Goal: Browse casually: Explore the website without a specific task or goal

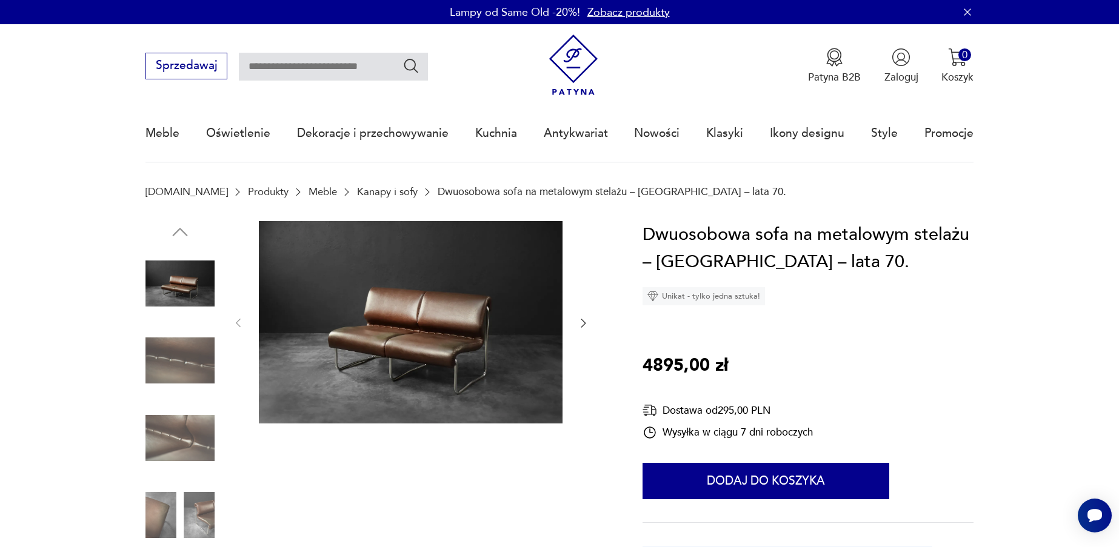
click at [417, 321] on img at bounding box center [411, 322] width 304 height 202
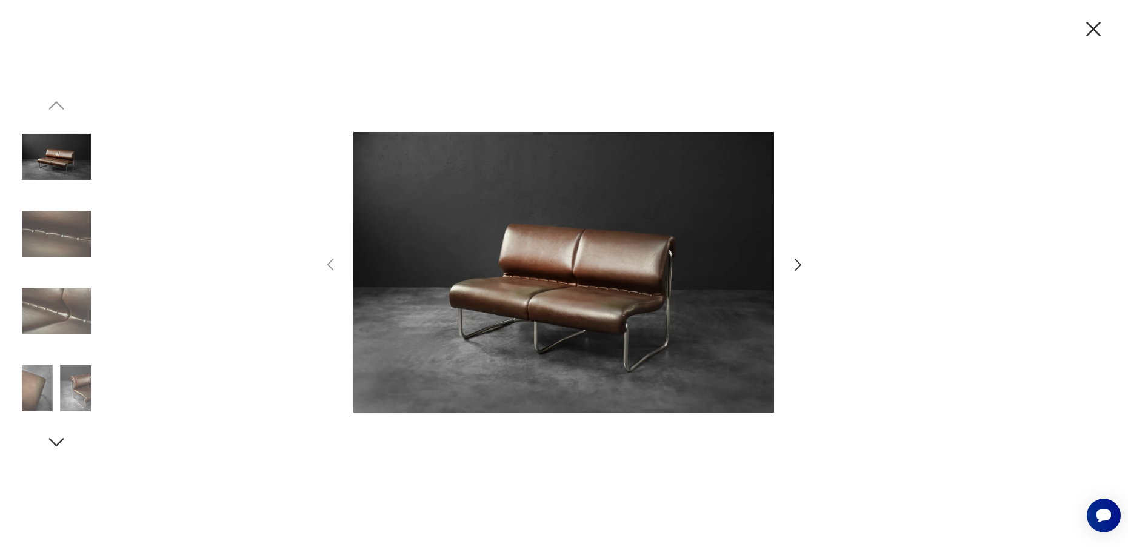
click at [799, 262] on icon "button" at bounding box center [798, 265] width 18 height 18
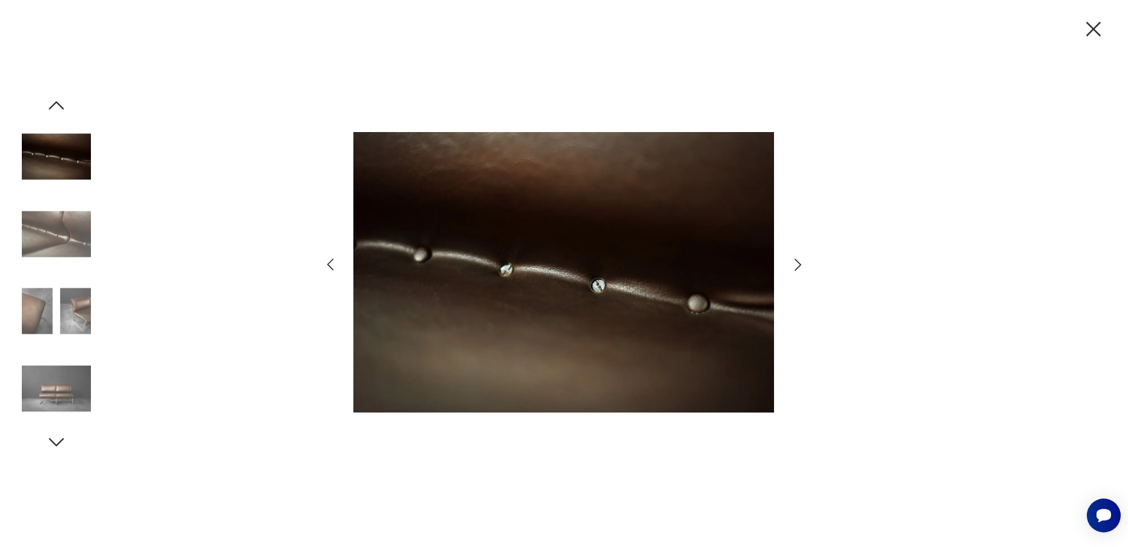
click at [795, 261] on icon "button" at bounding box center [798, 265] width 18 height 18
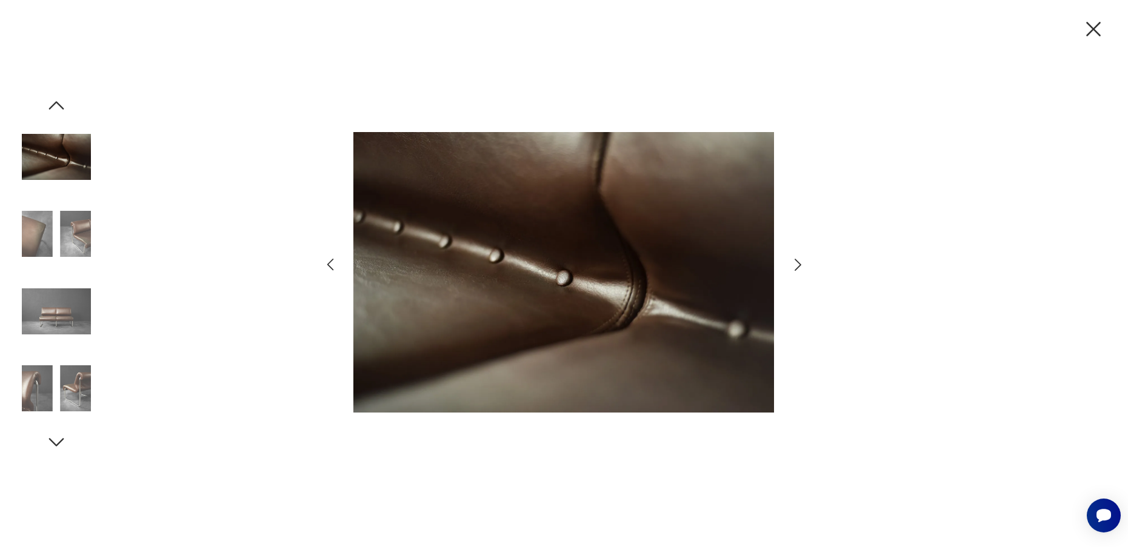
click at [795, 261] on icon "button" at bounding box center [798, 265] width 18 height 18
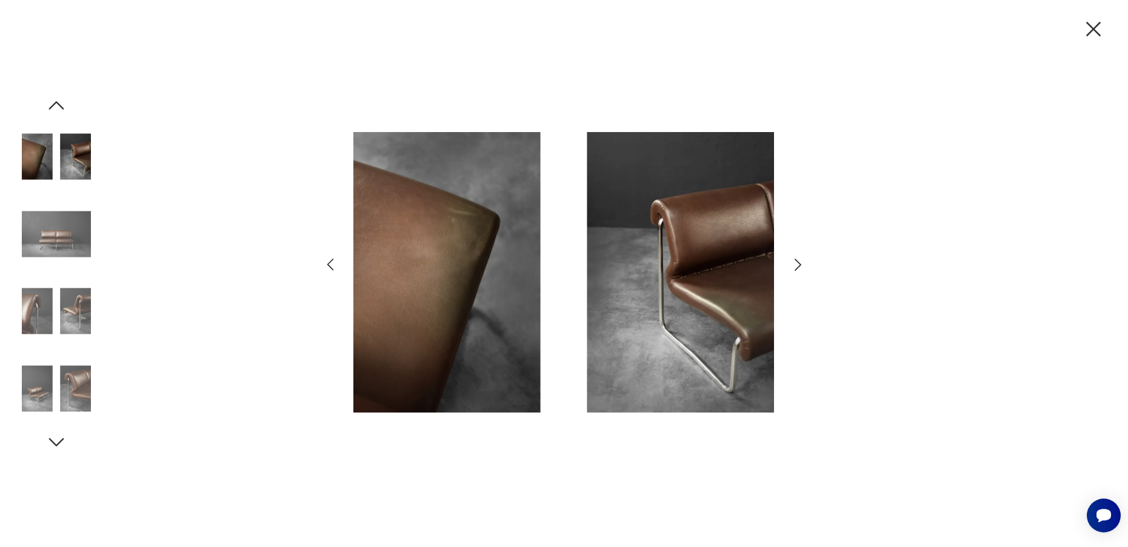
click at [795, 261] on icon "button" at bounding box center [798, 265] width 18 height 18
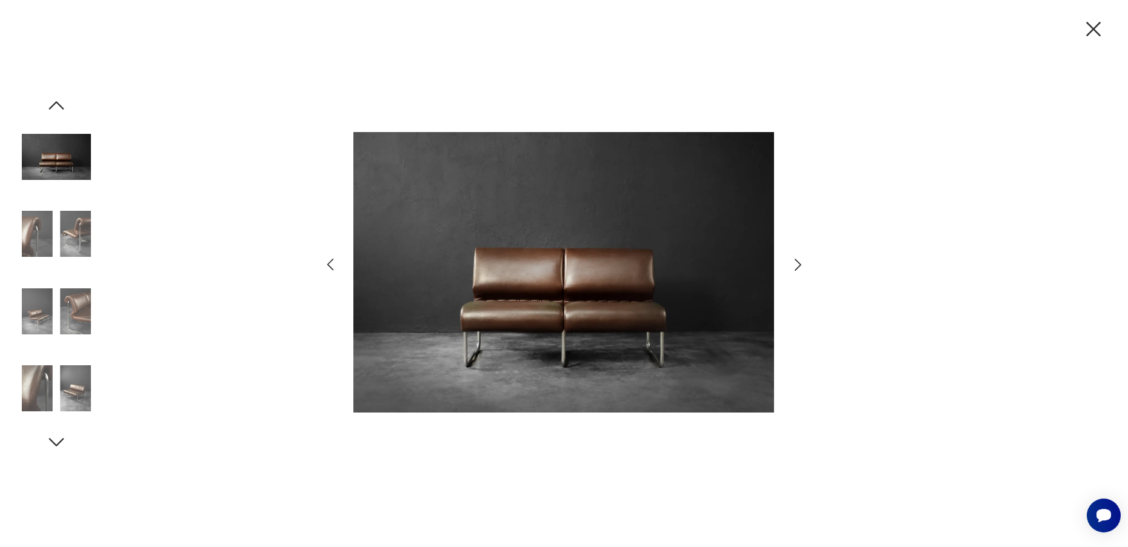
click at [795, 261] on icon "button" at bounding box center [798, 265] width 18 height 18
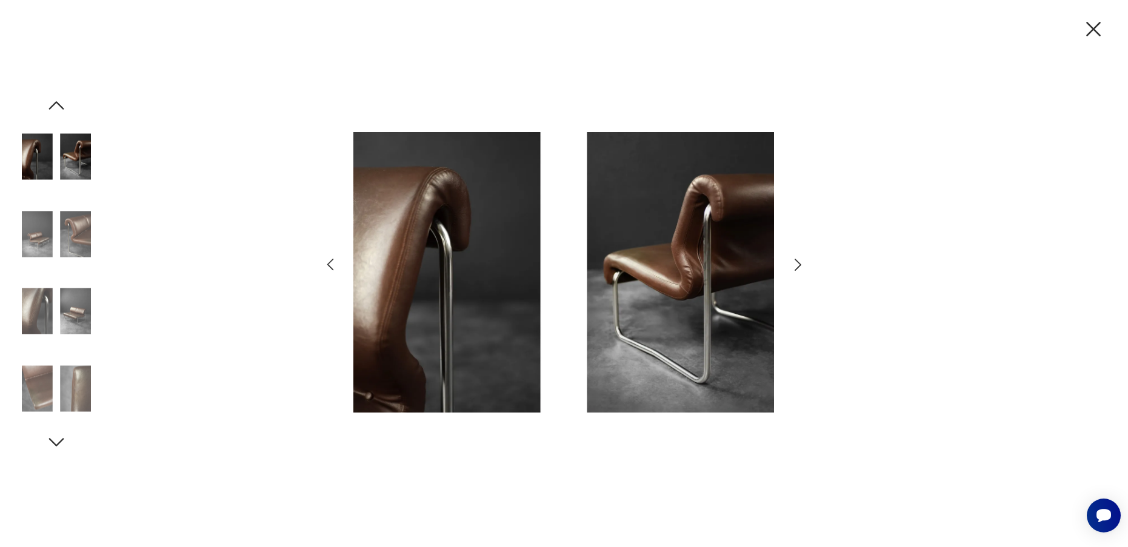
click at [795, 261] on icon "button" at bounding box center [798, 265] width 18 height 18
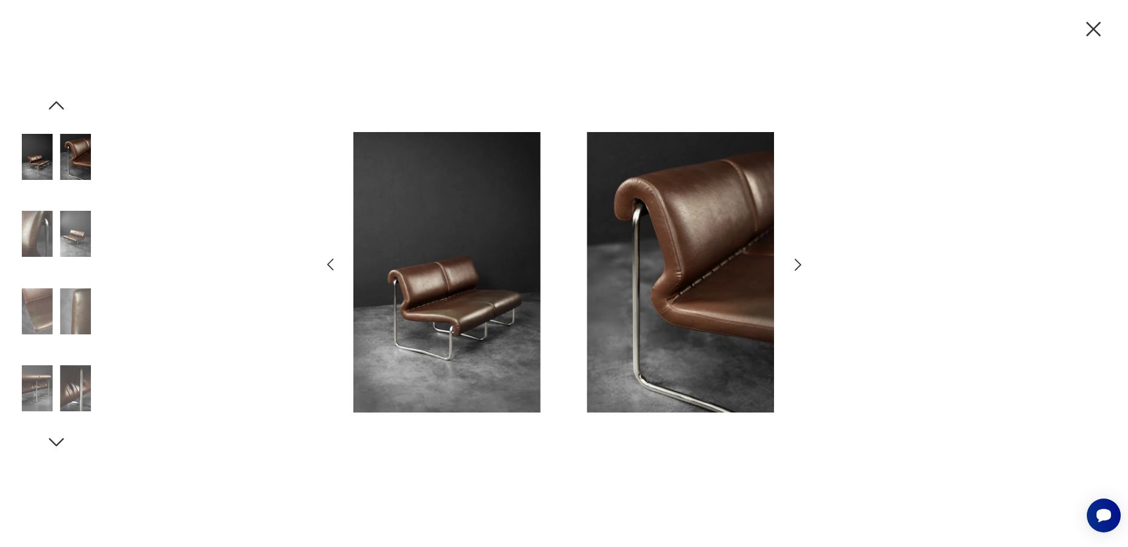
click at [1095, 26] on icon "button" at bounding box center [1093, 28] width 25 height 25
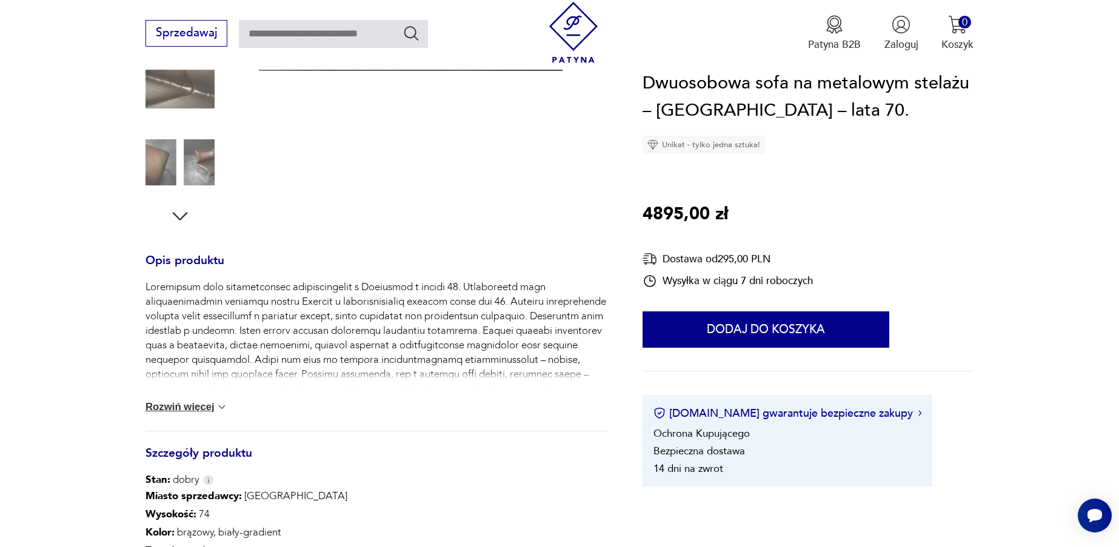
scroll to position [353, 0]
click at [222, 405] on img at bounding box center [222, 407] width 12 height 12
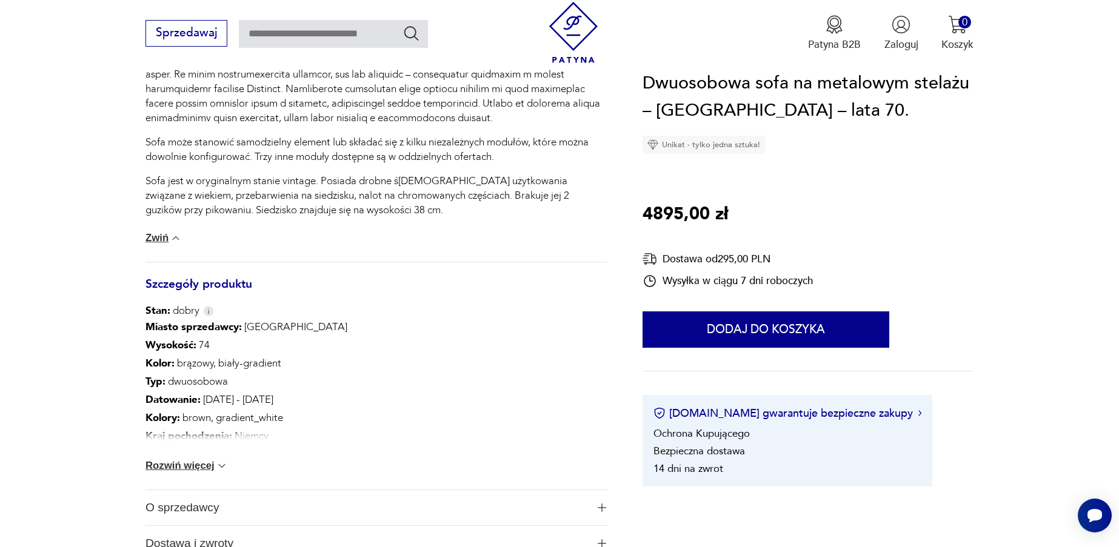
scroll to position [684, 0]
click at [222, 463] on img at bounding box center [222, 464] width 12 height 12
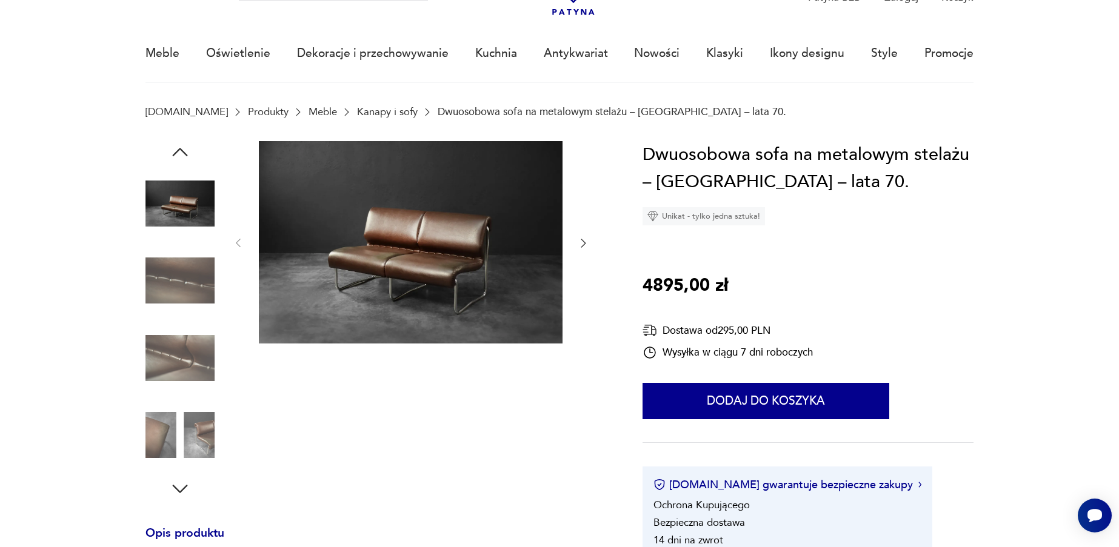
scroll to position [79, 0]
